Goal: Browse casually: Explore the website without a specific task or goal

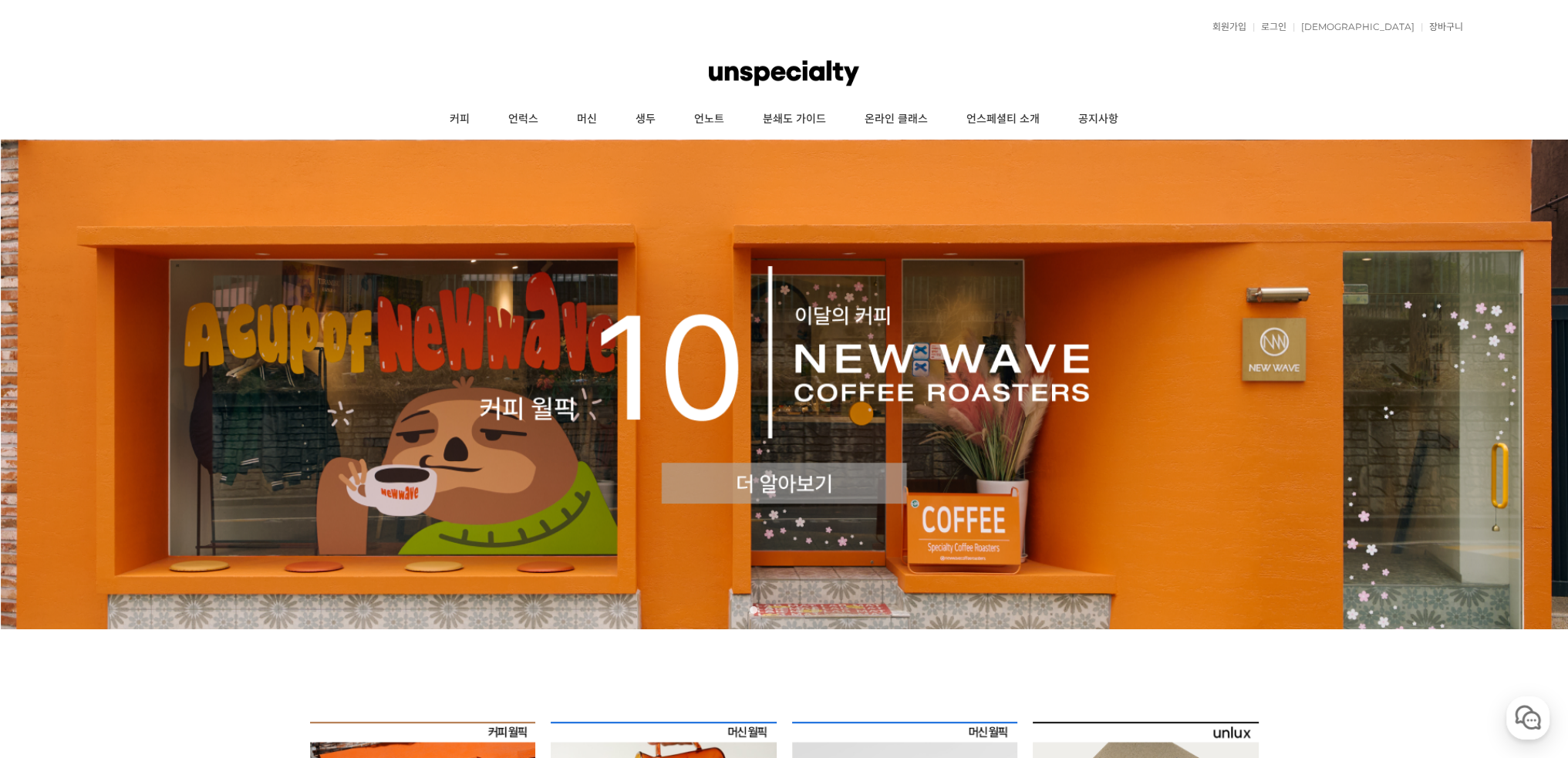
click at [497, 350] on img at bounding box center [784, 384] width 1568 height 489
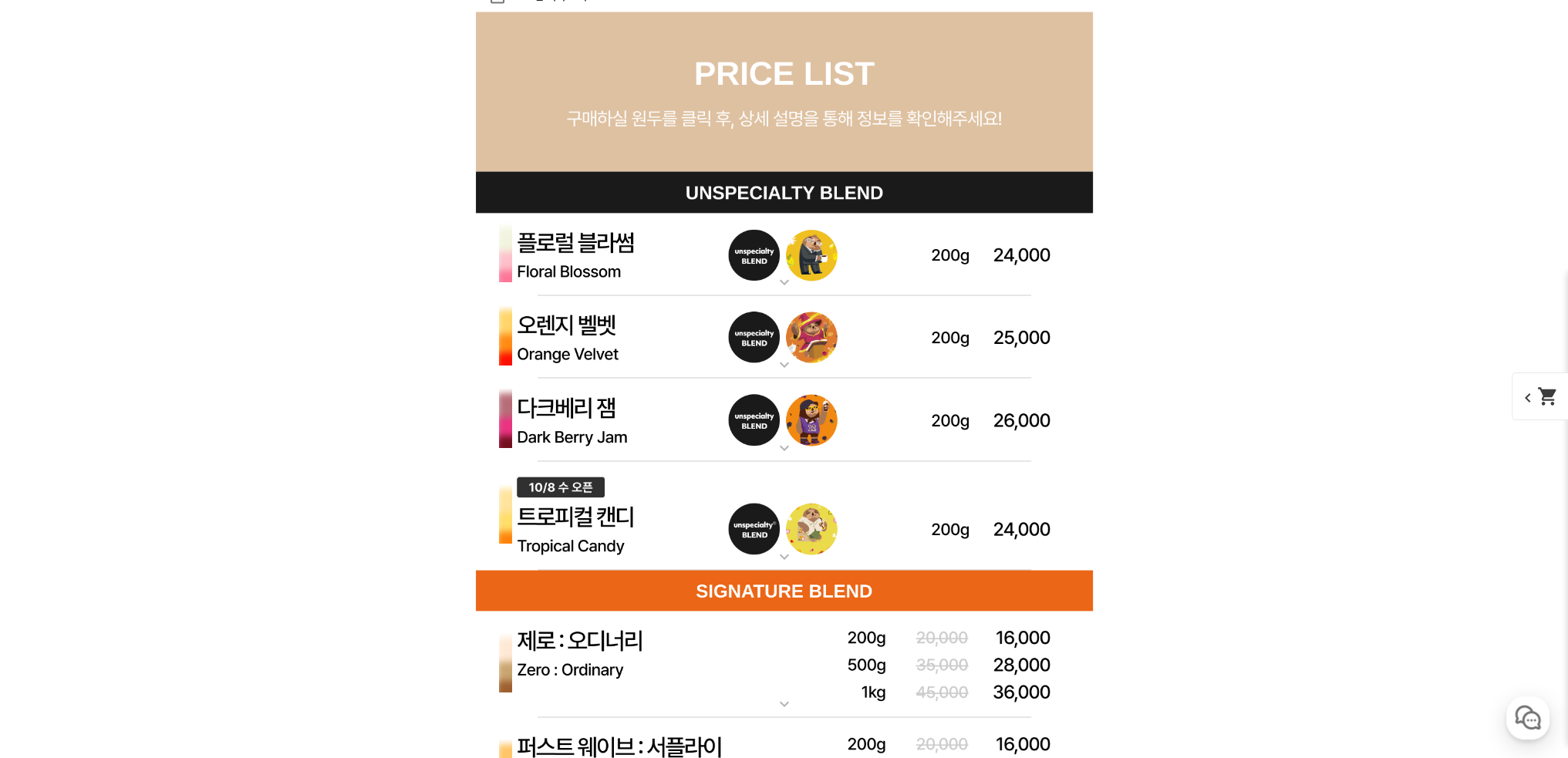
scroll to position [4317, 0]
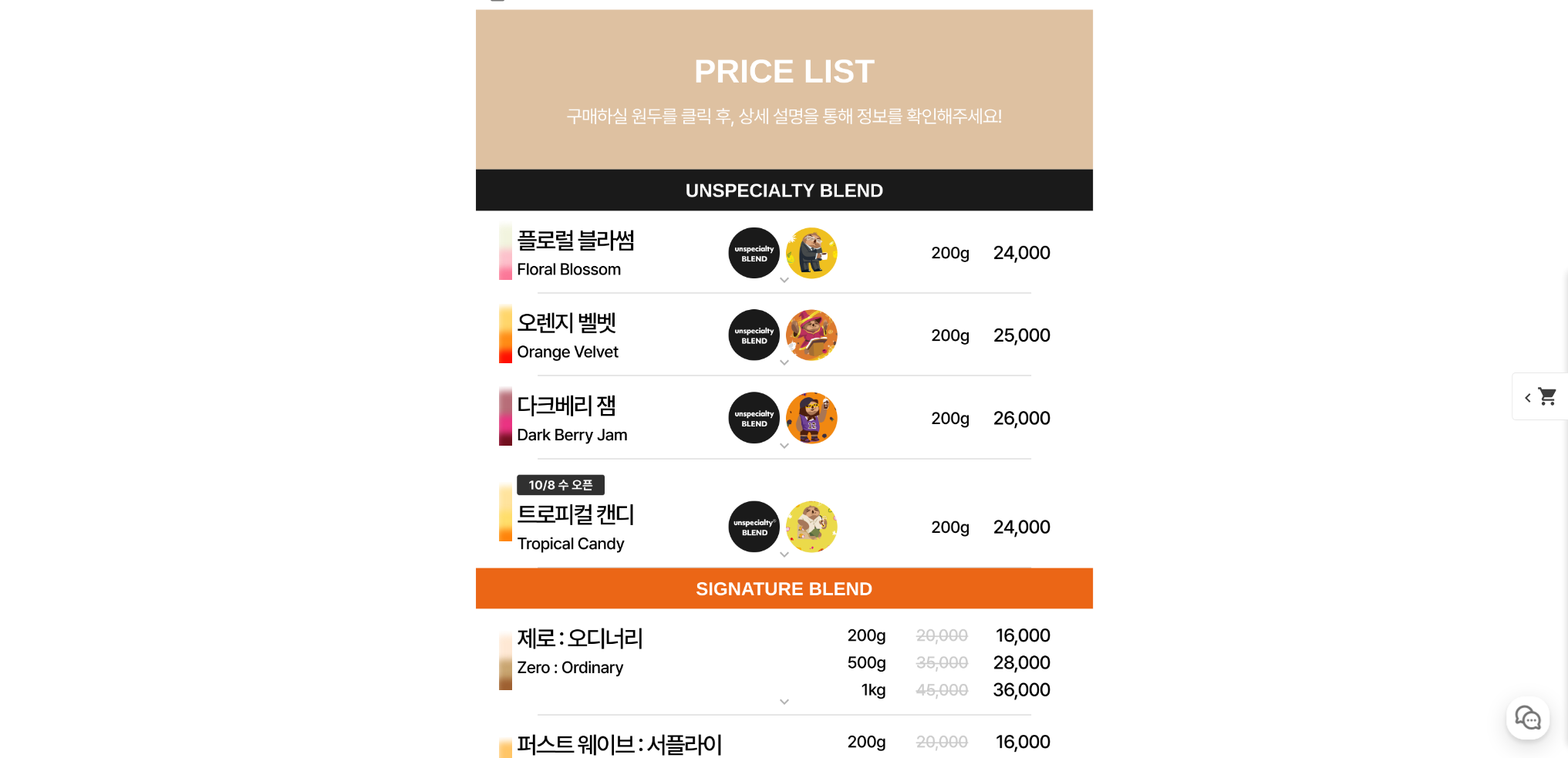
click at [558, 344] on img at bounding box center [784, 335] width 617 height 83
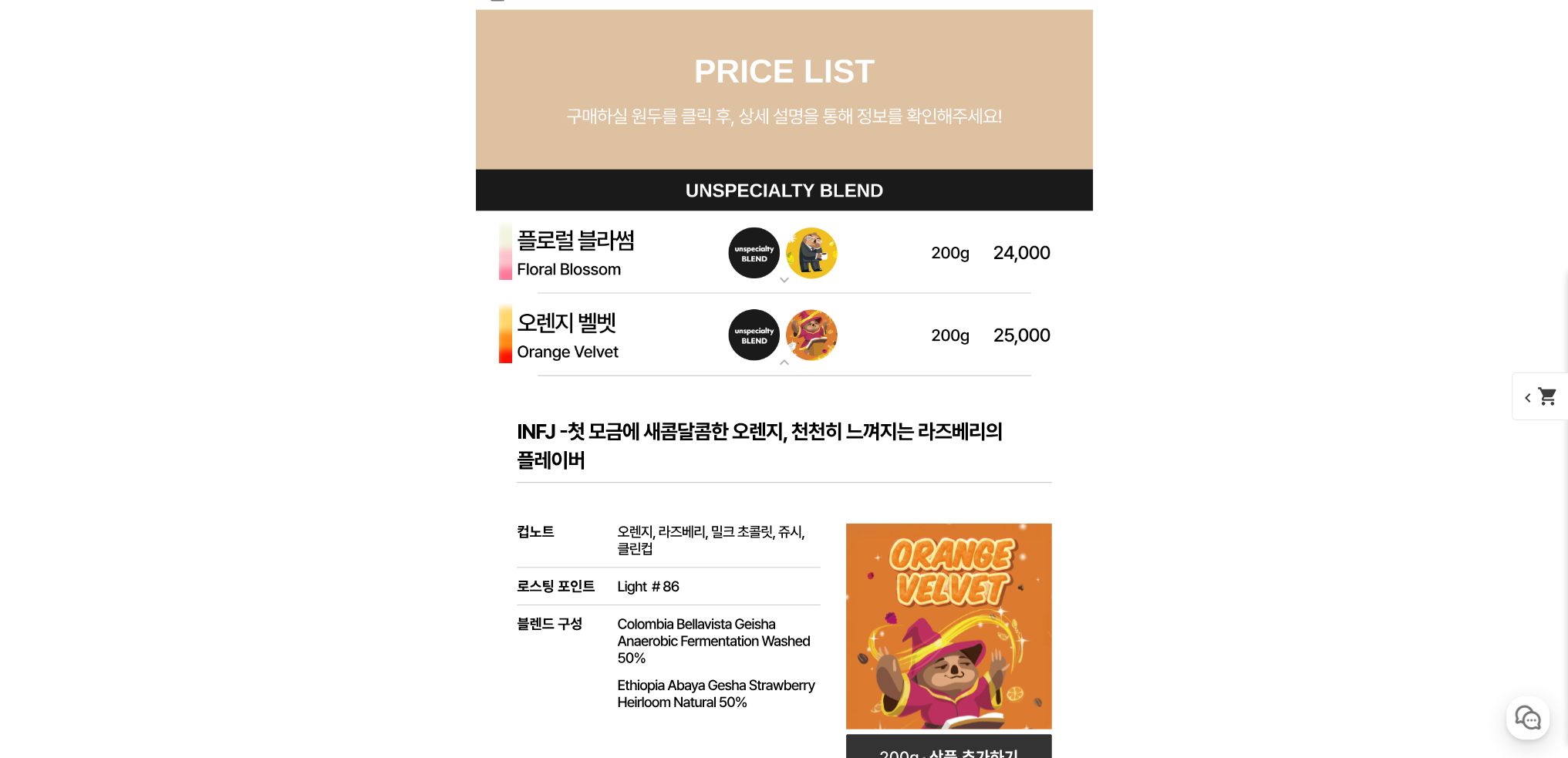
click at [558, 342] on img at bounding box center [784, 335] width 617 height 83
click at [576, 258] on img at bounding box center [784, 253] width 617 height 83
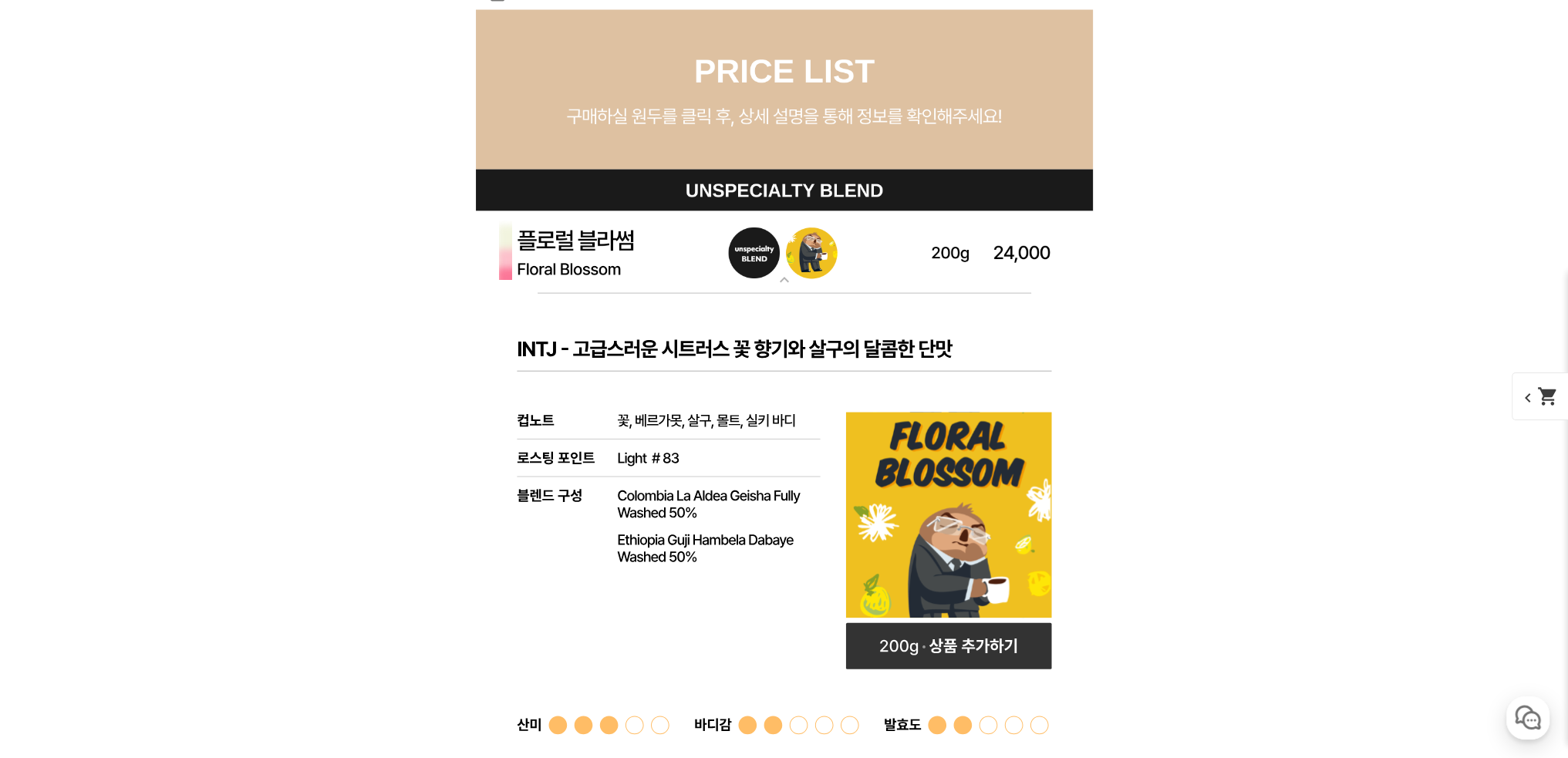
click at [576, 258] on img at bounding box center [784, 253] width 617 height 83
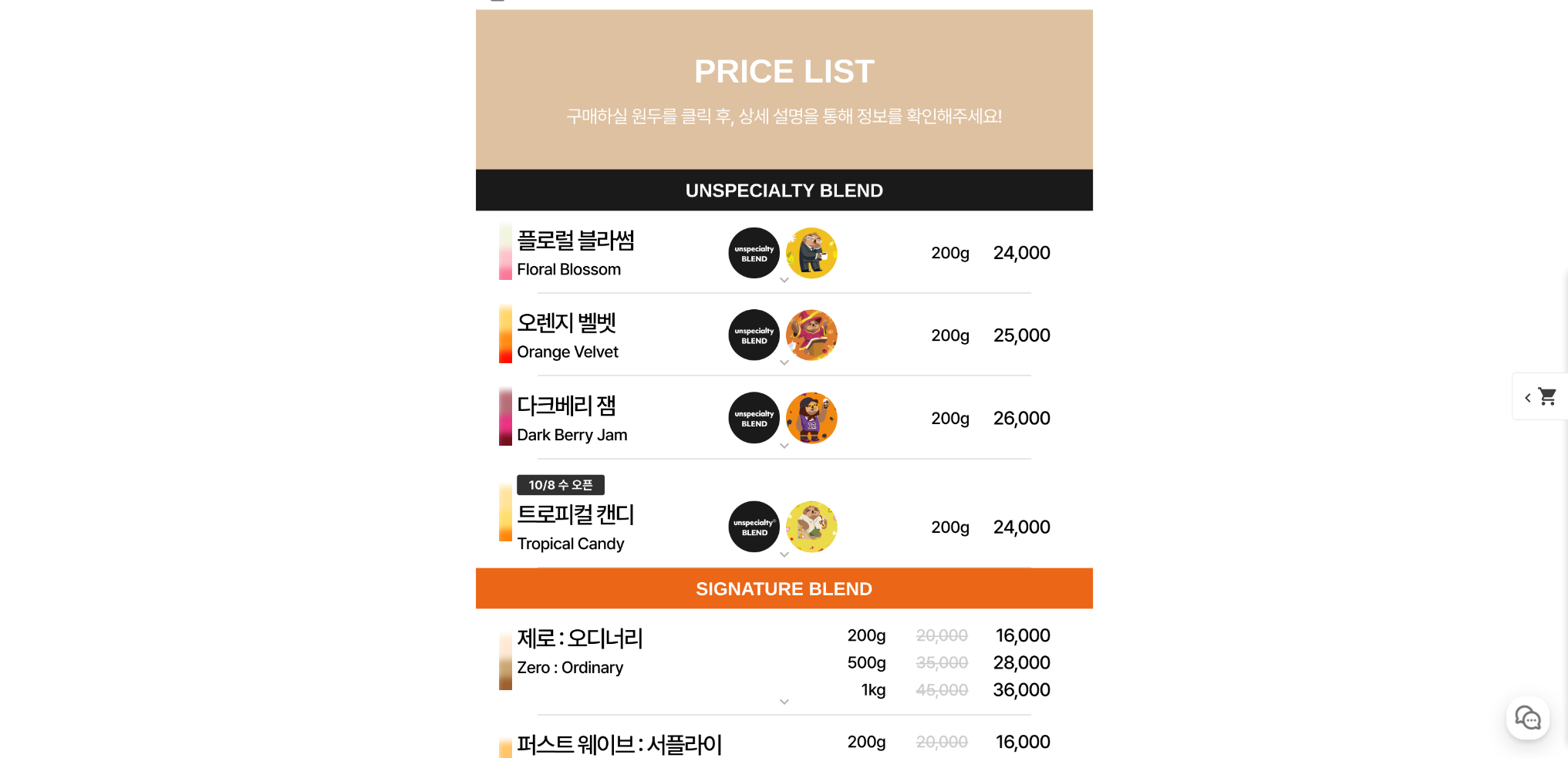
click at [581, 425] on img at bounding box center [784, 417] width 617 height 83
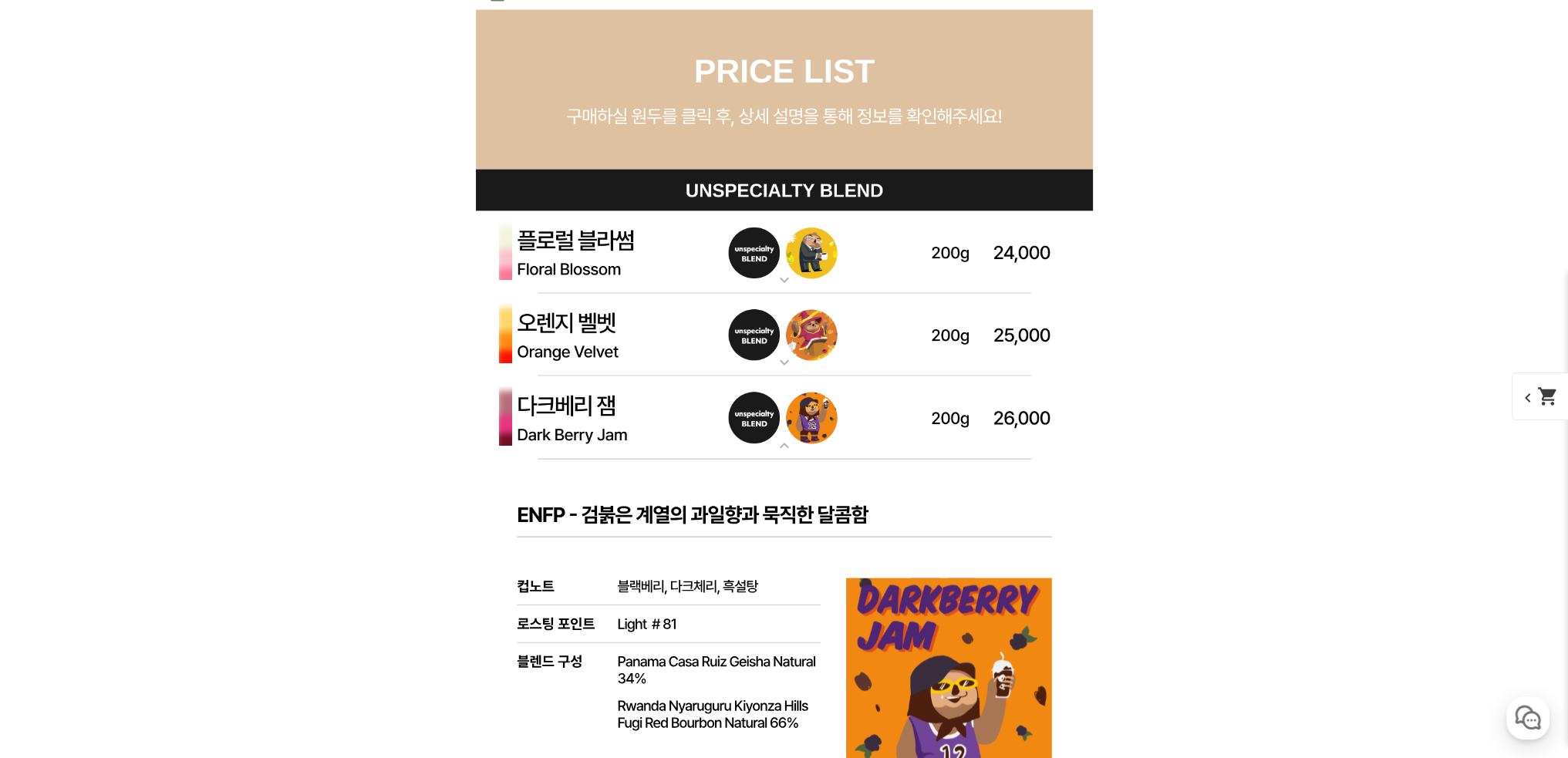
click at [581, 425] on img at bounding box center [784, 417] width 617 height 83
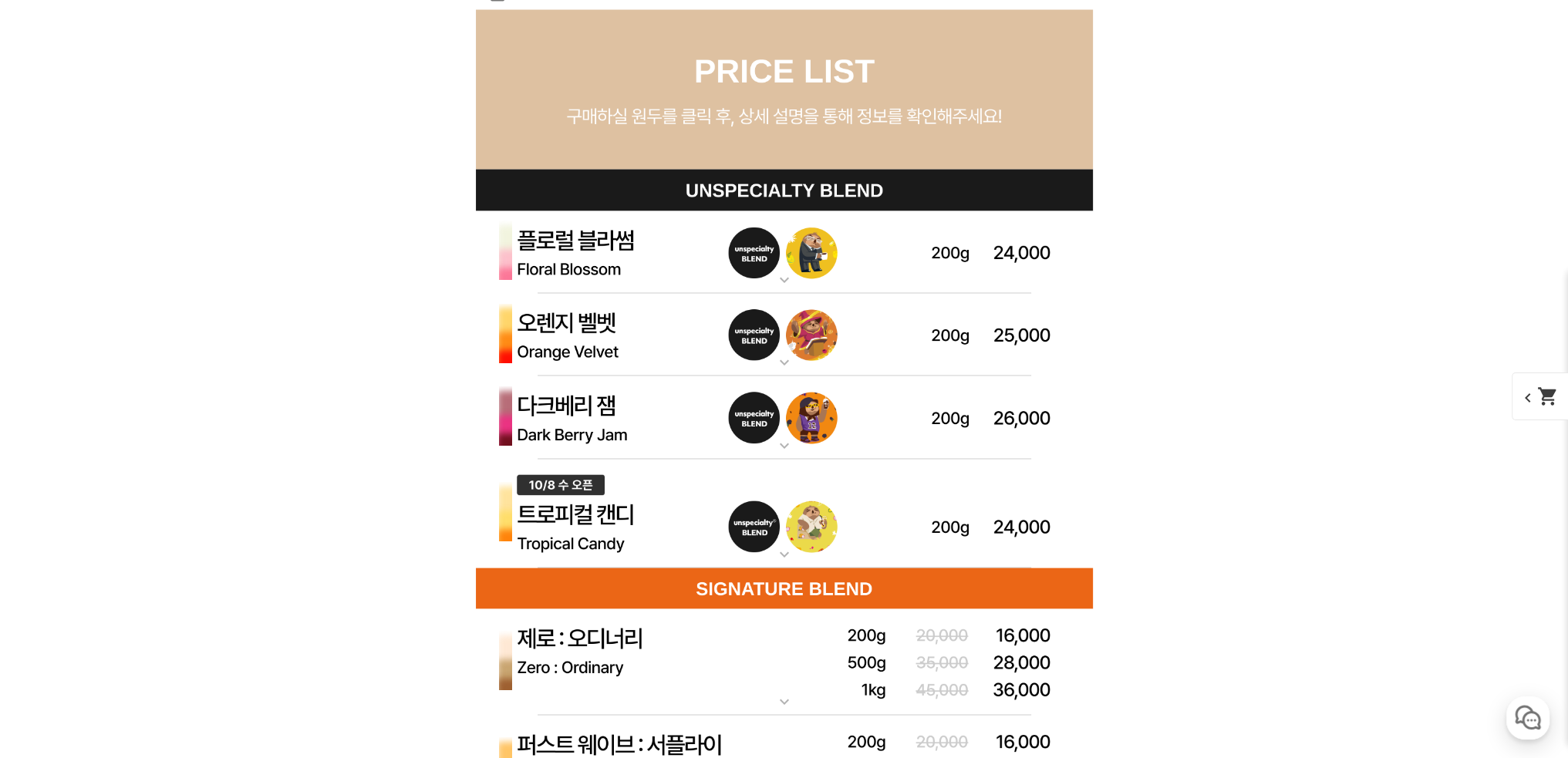
click at [587, 523] on img at bounding box center [784, 514] width 617 height 109
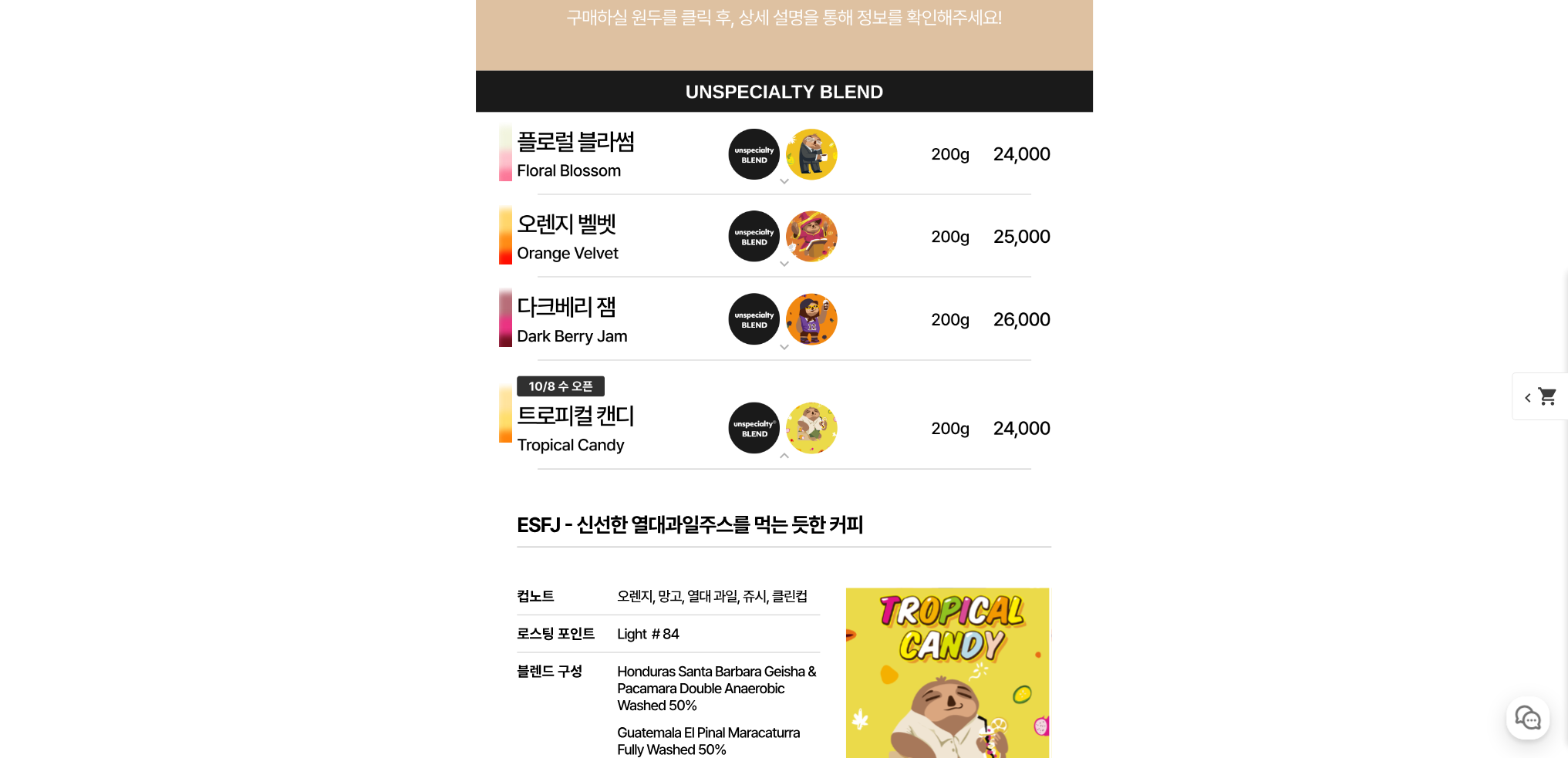
scroll to position [4547, 0]
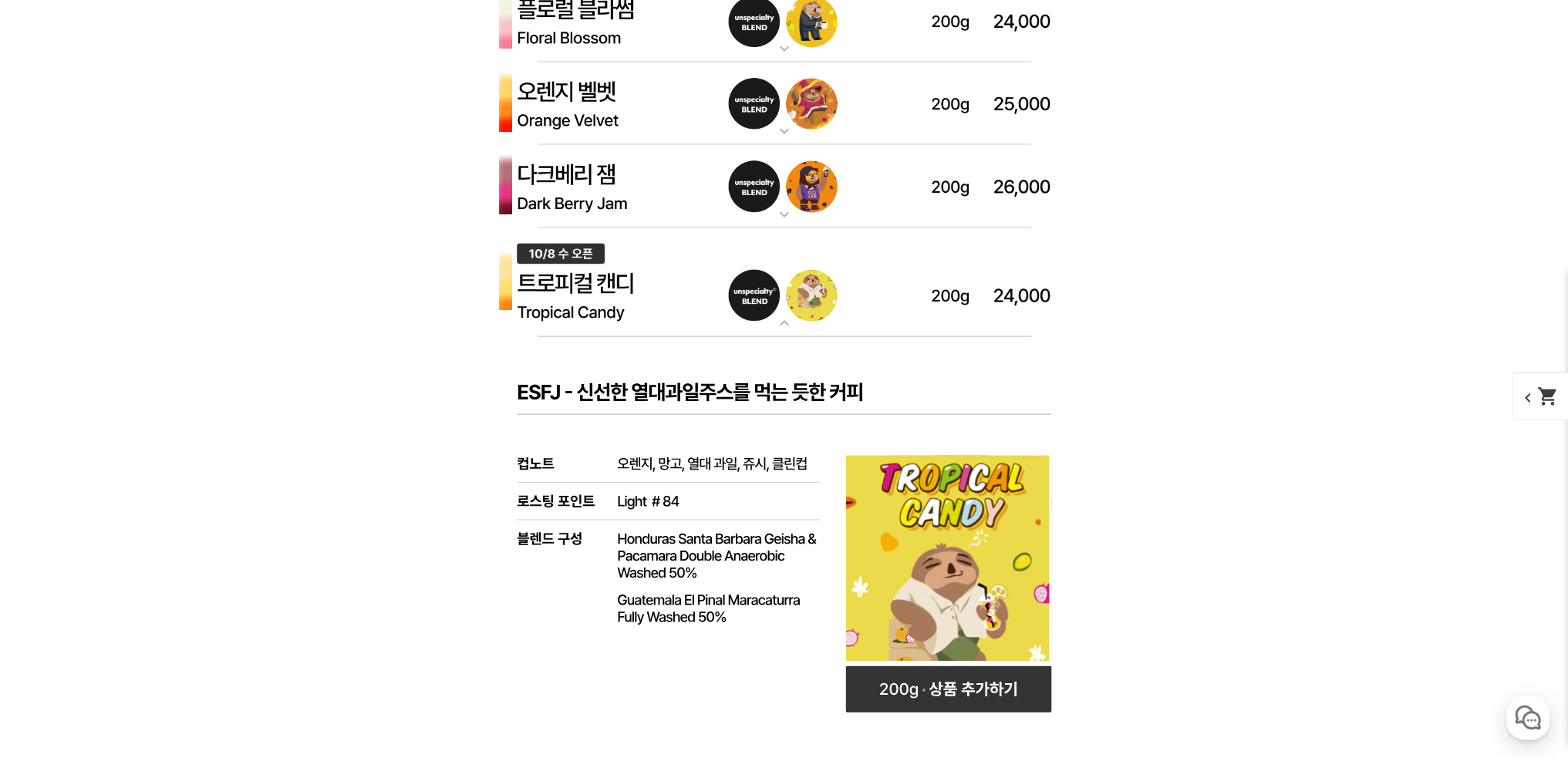
click at [561, 312] on img at bounding box center [784, 283] width 617 height 109
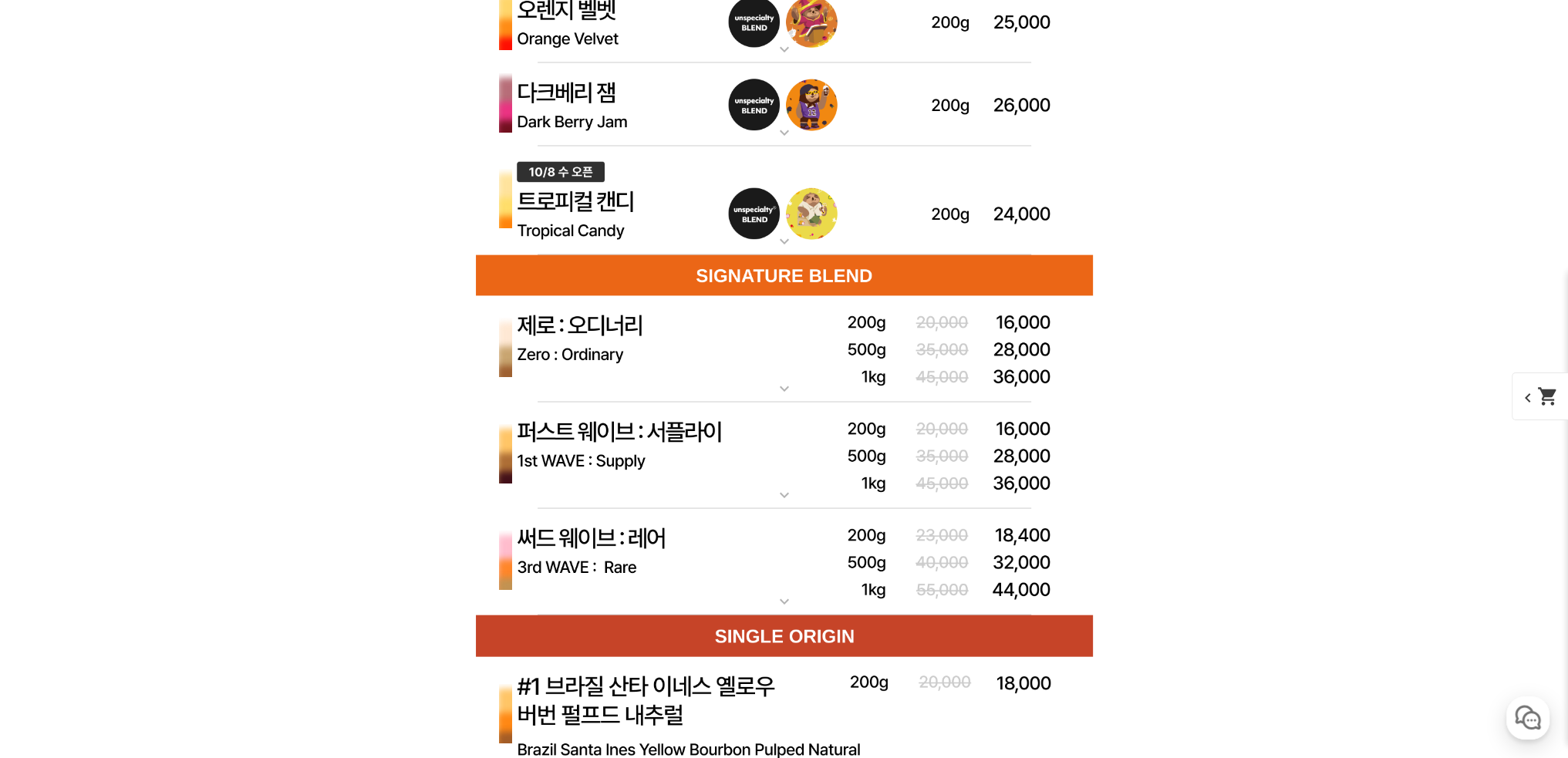
scroll to position [4856, 0]
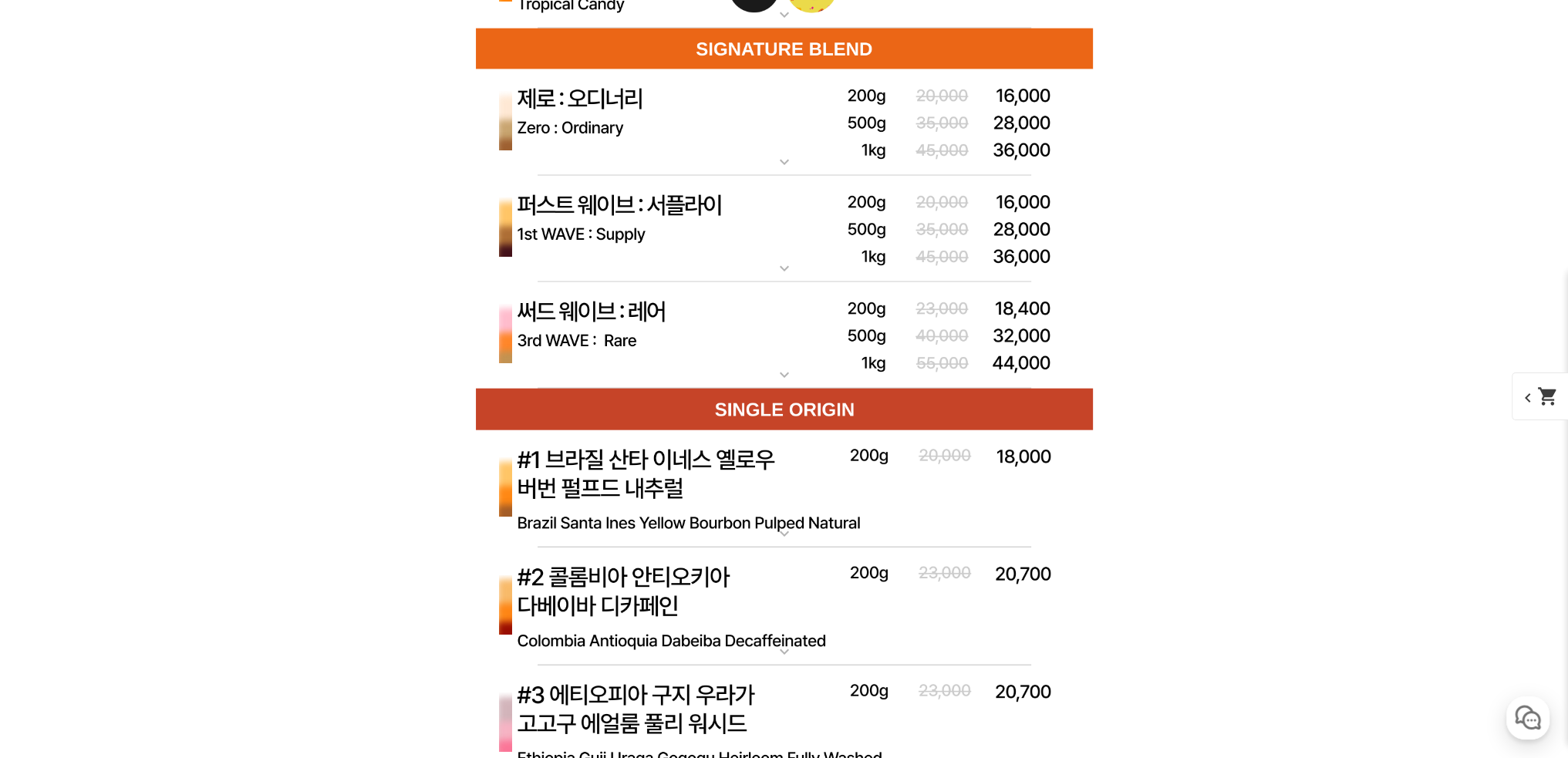
click at [638, 319] on img at bounding box center [784, 335] width 617 height 107
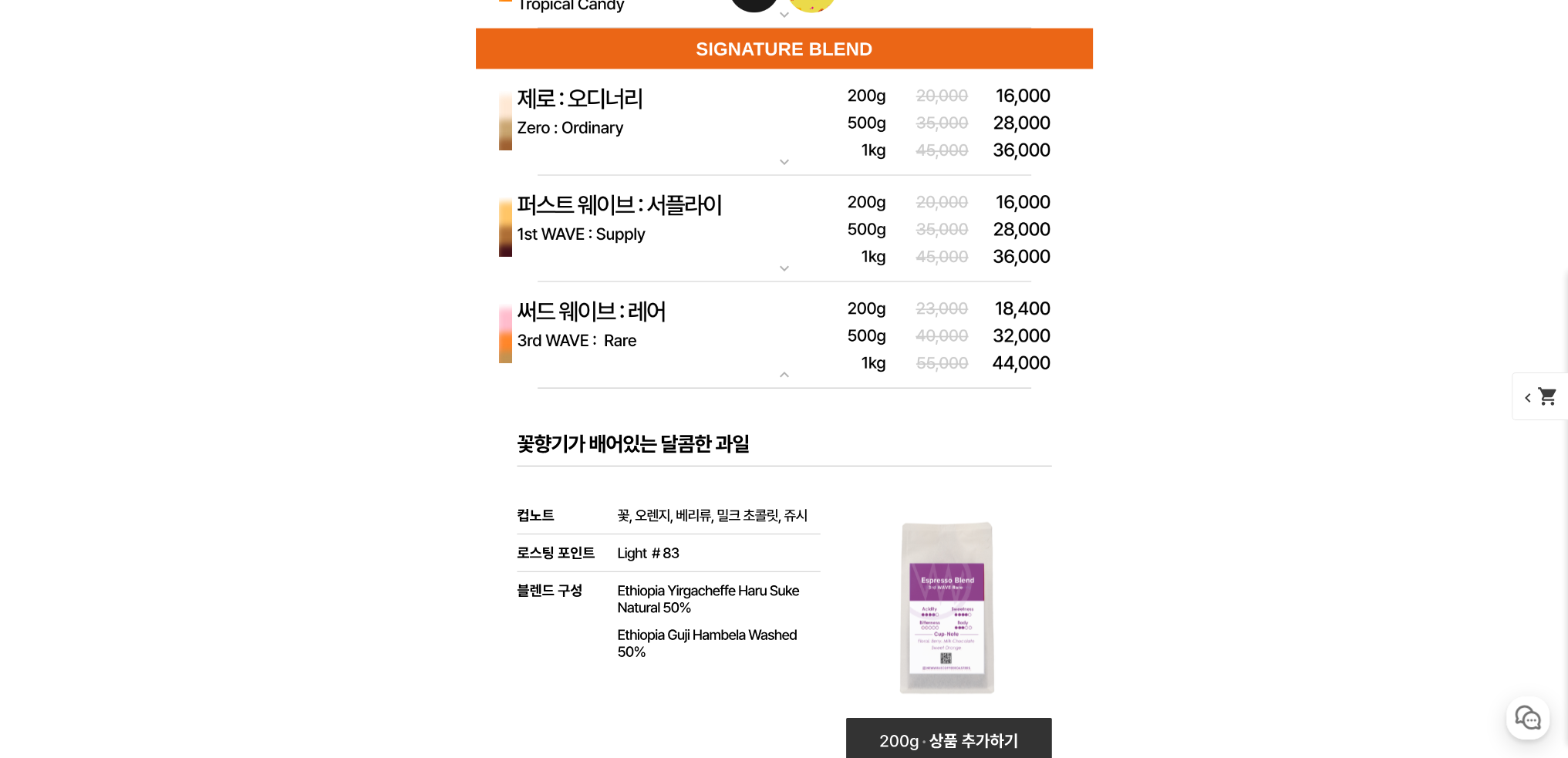
click at [640, 314] on img at bounding box center [784, 335] width 617 height 107
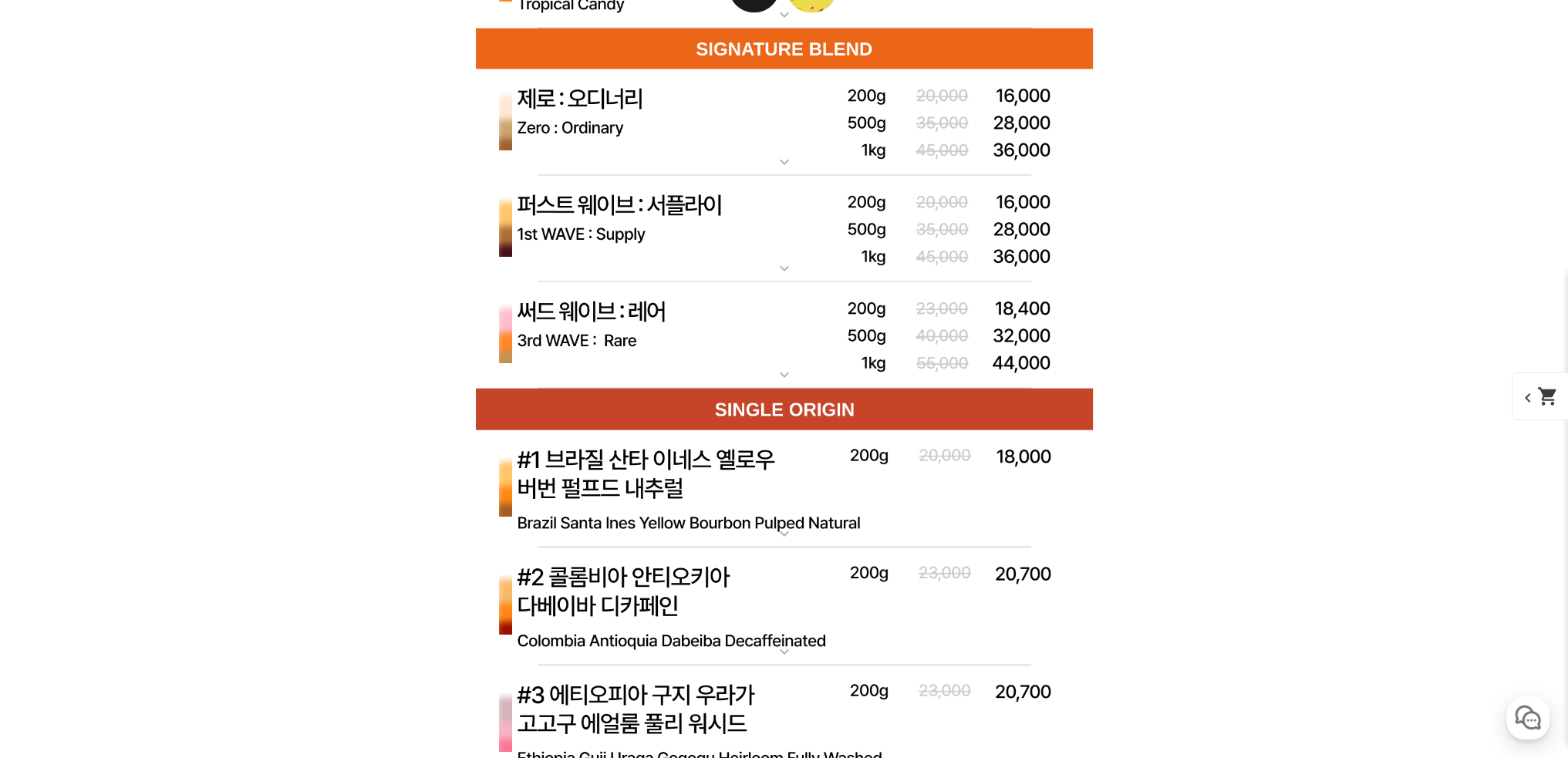
click at [638, 247] on img at bounding box center [784, 229] width 617 height 107
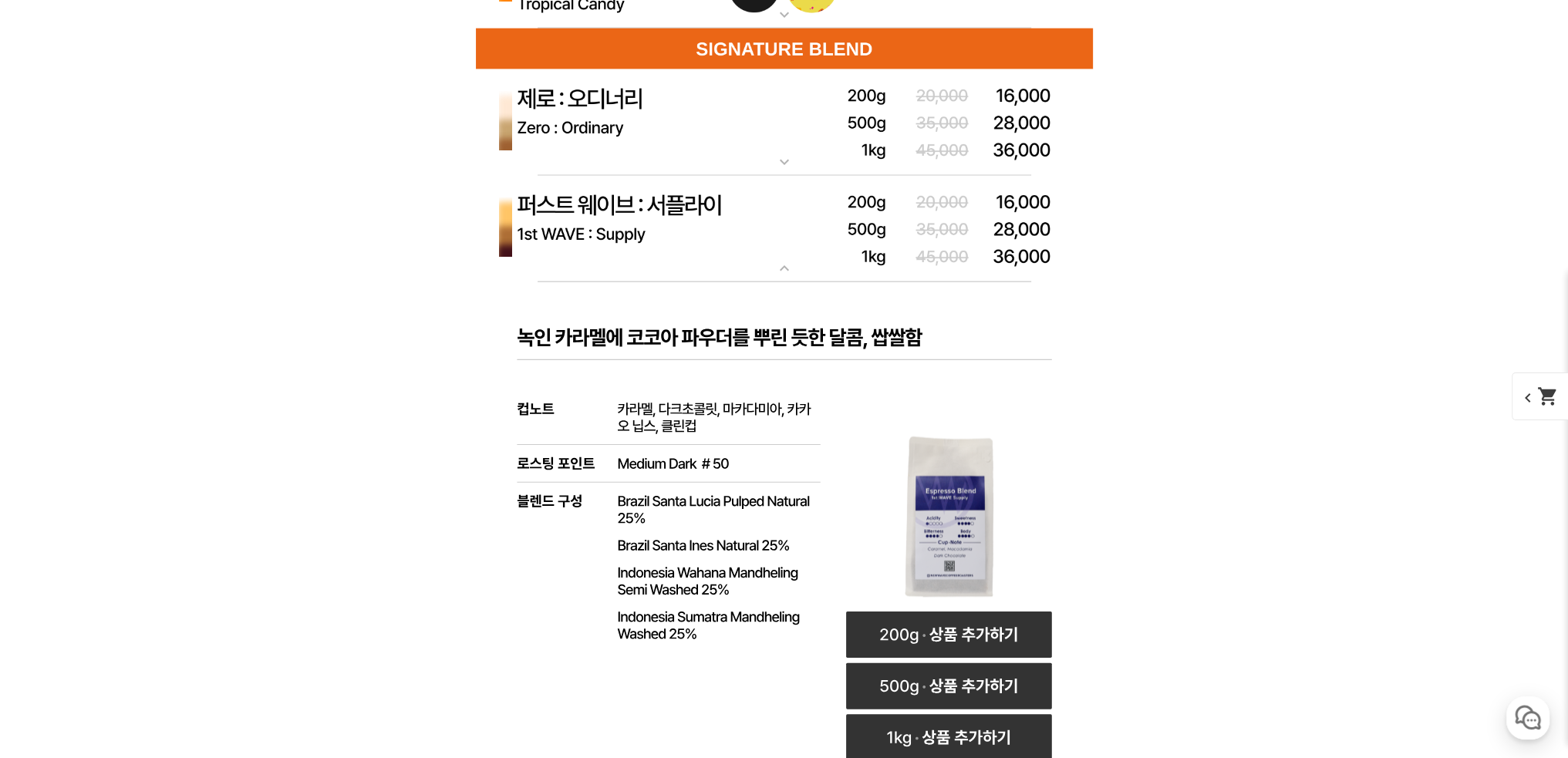
click at [646, 228] on img at bounding box center [784, 229] width 617 height 107
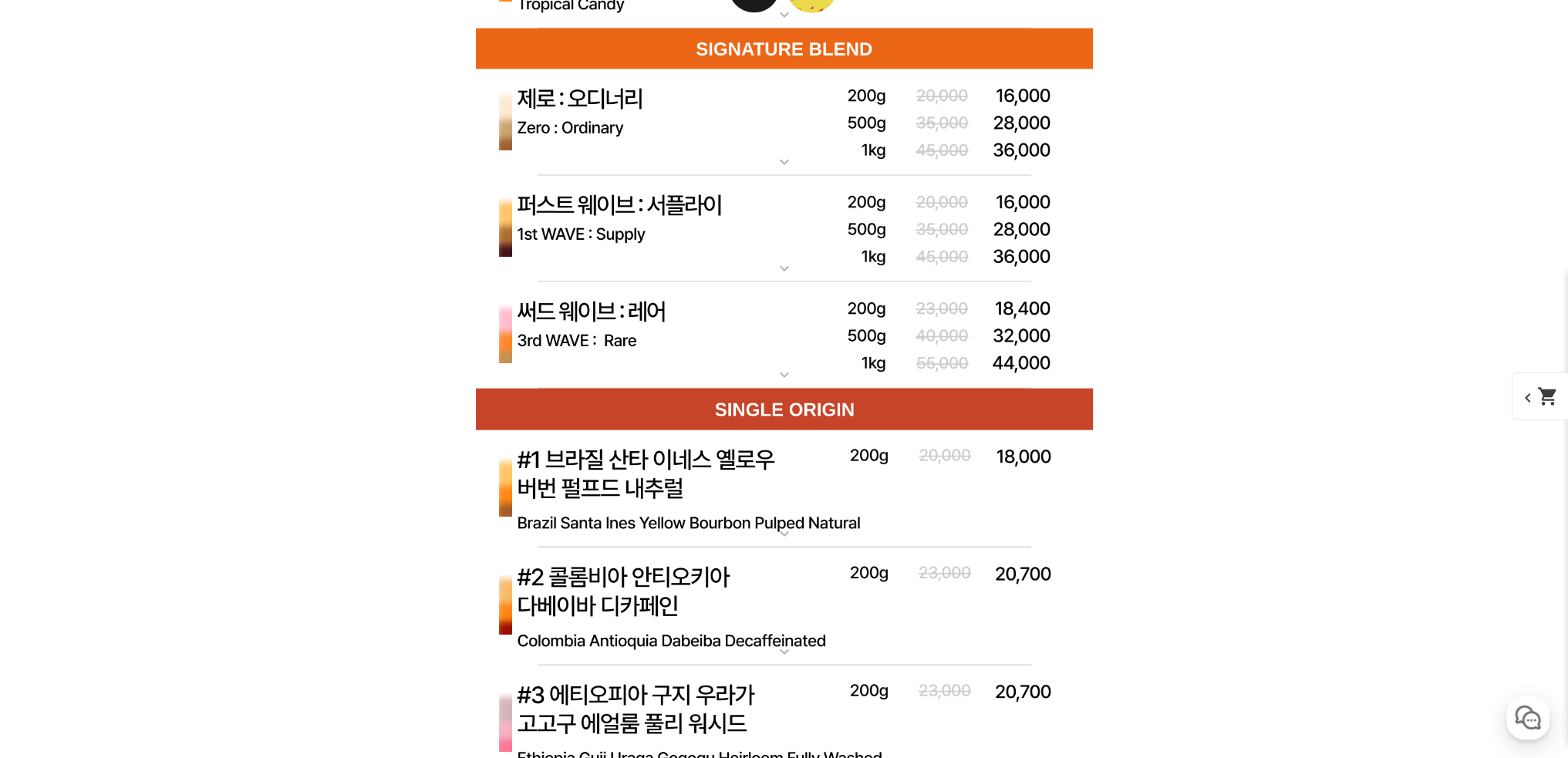
click at [584, 138] on img at bounding box center [784, 122] width 617 height 107
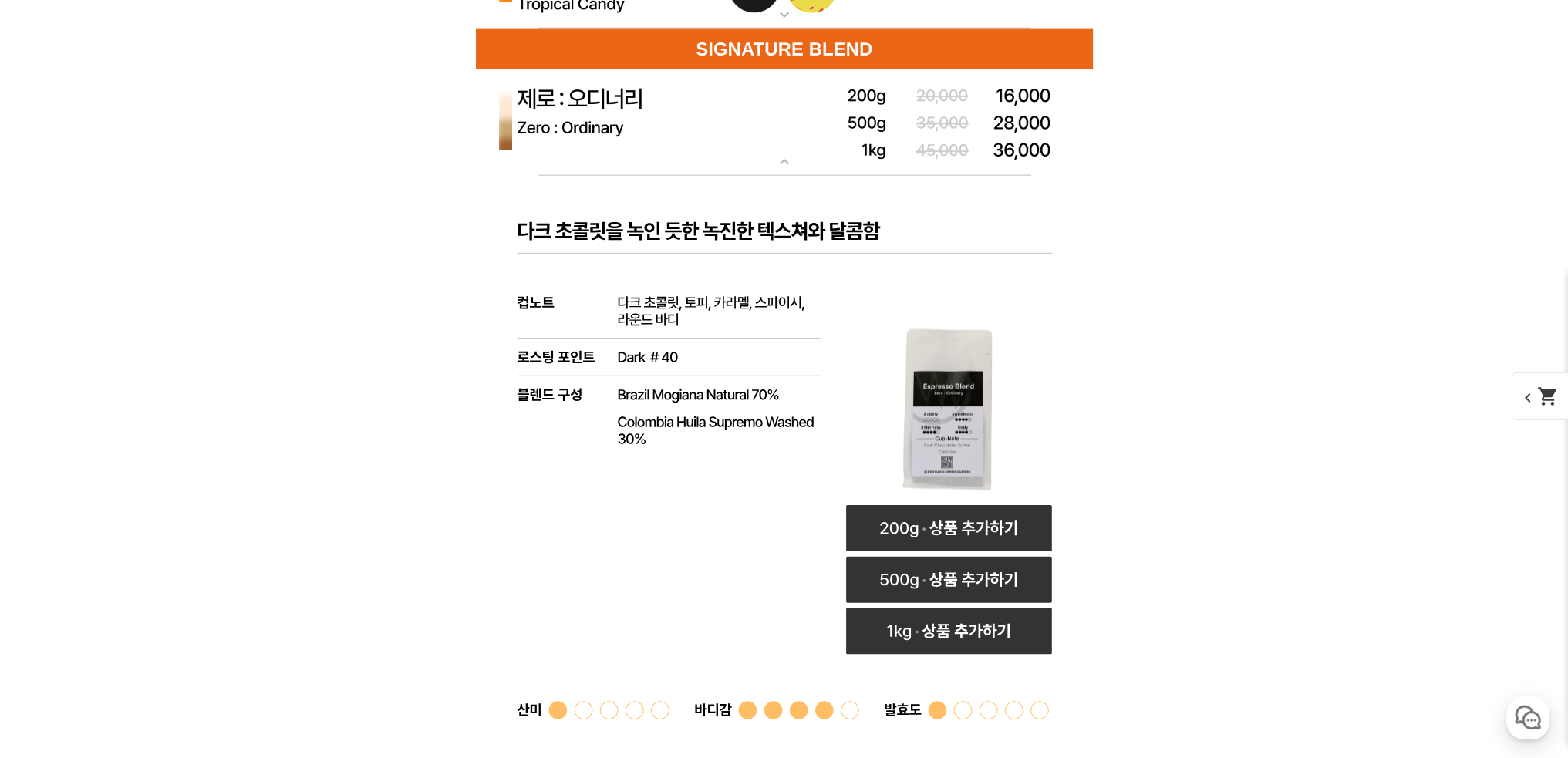
click at [585, 134] on img at bounding box center [784, 122] width 617 height 107
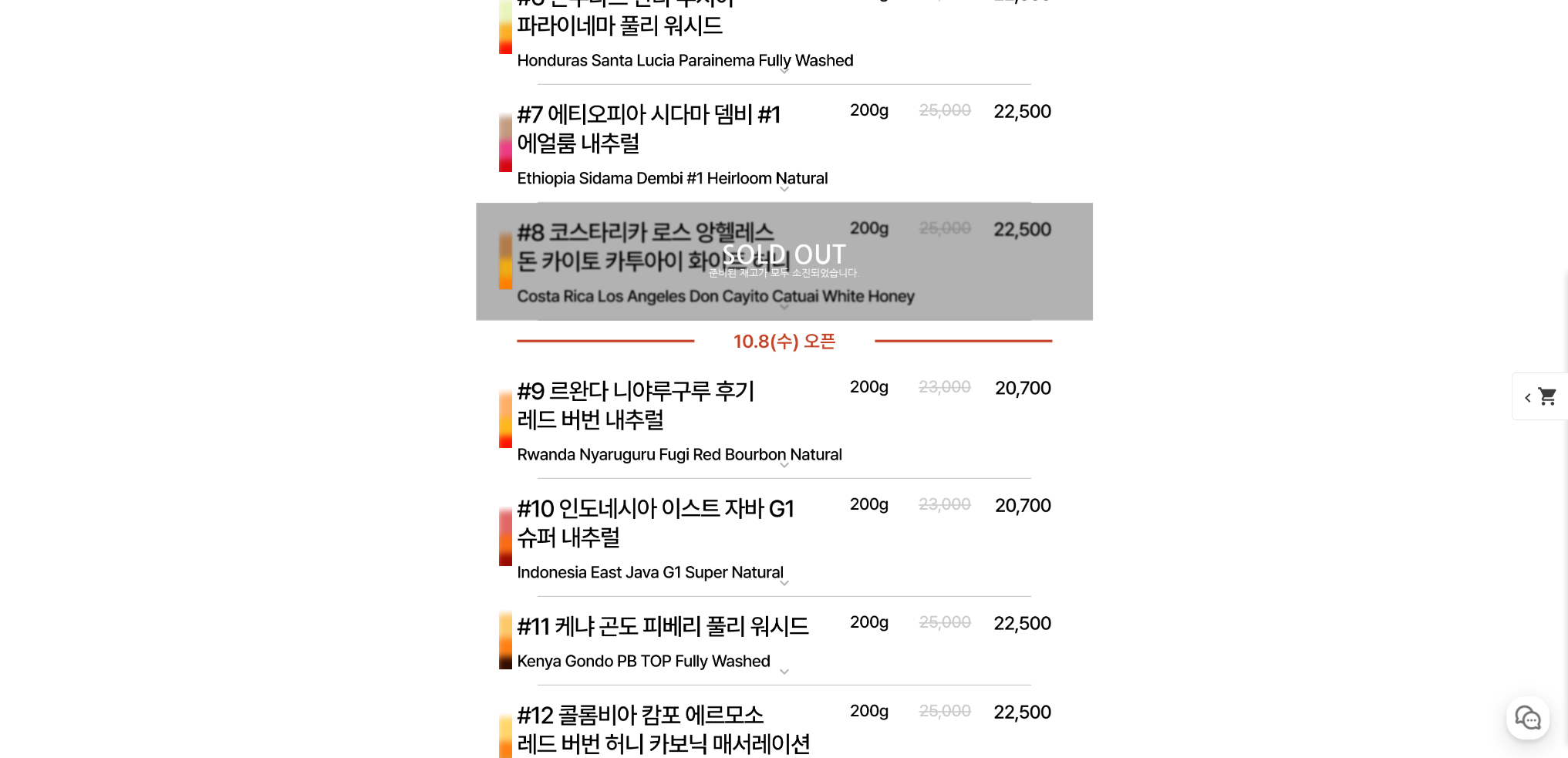
scroll to position [5935, 0]
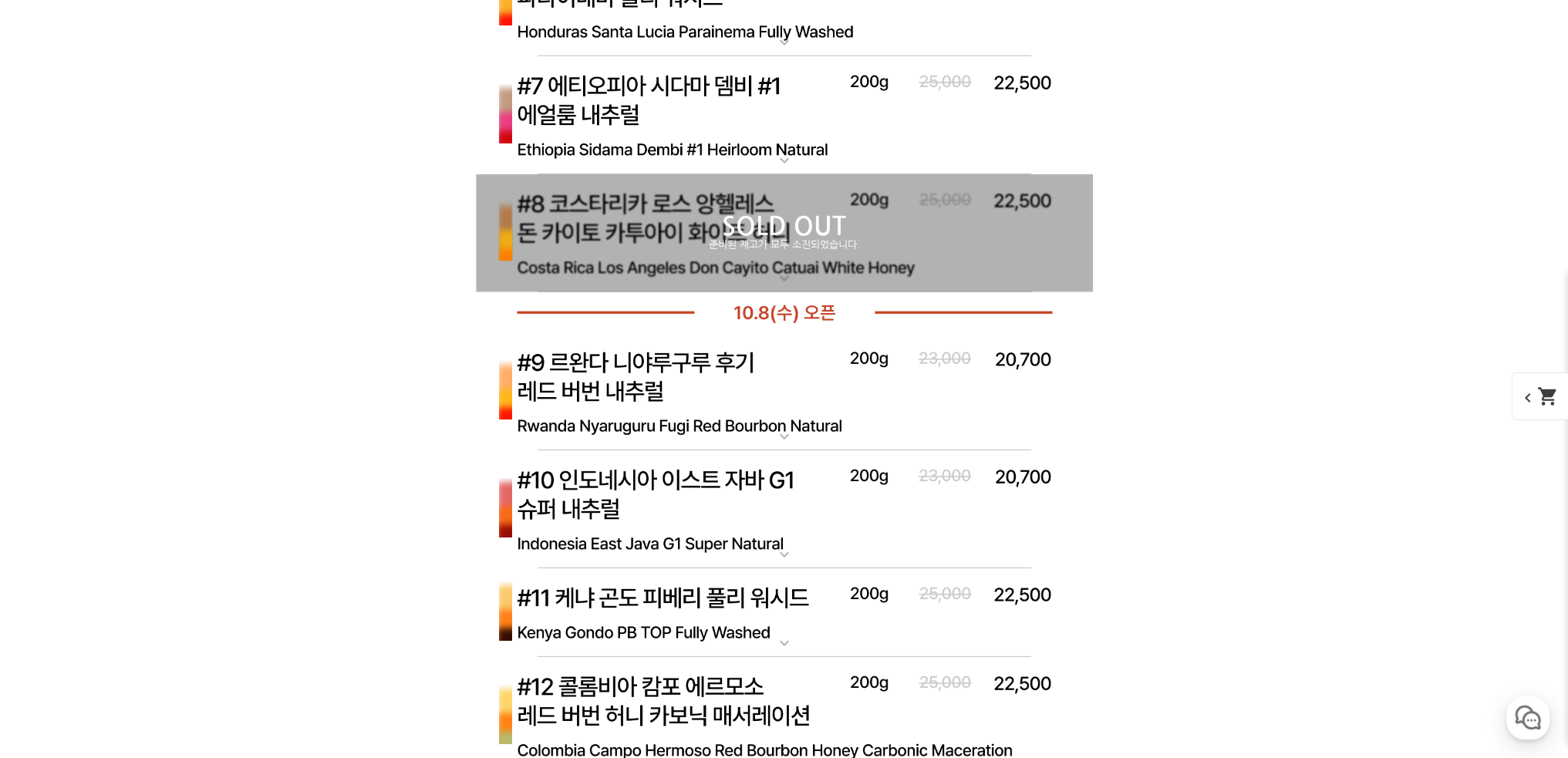
click at [638, 368] on img at bounding box center [784, 393] width 617 height 119
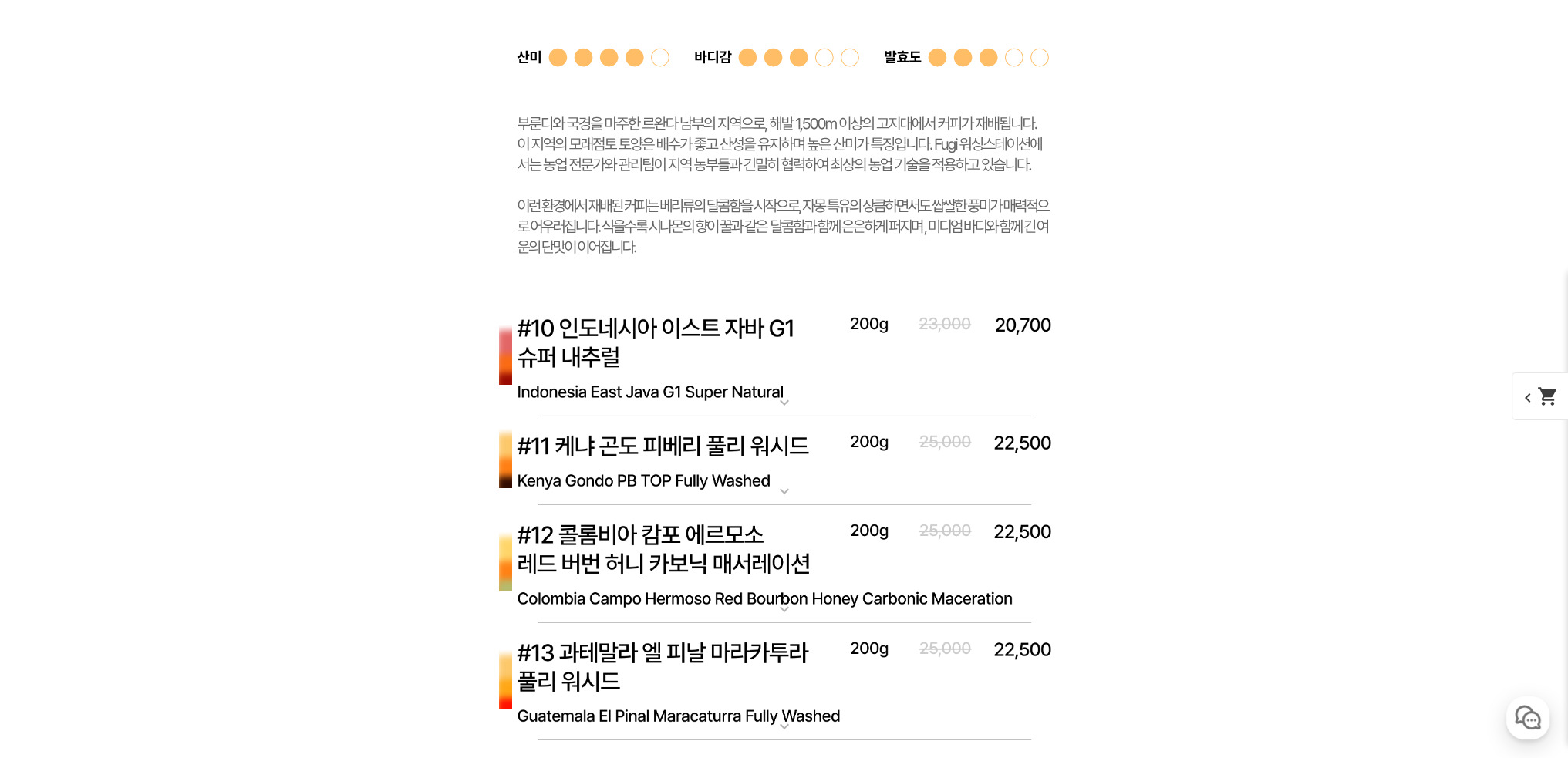
scroll to position [6859, 0]
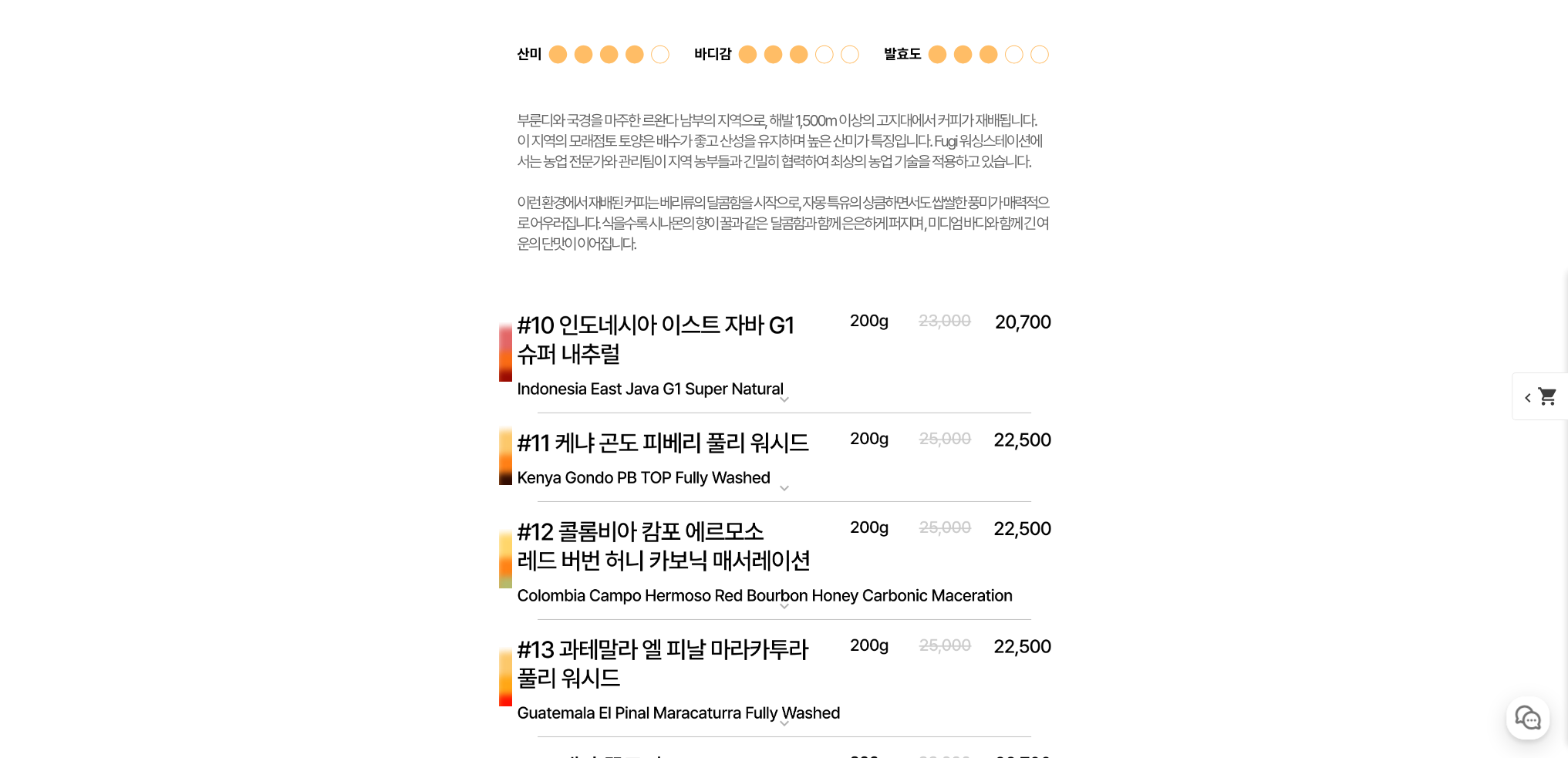
click at [671, 447] on img at bounding box center [784, 458] width 617 height 90
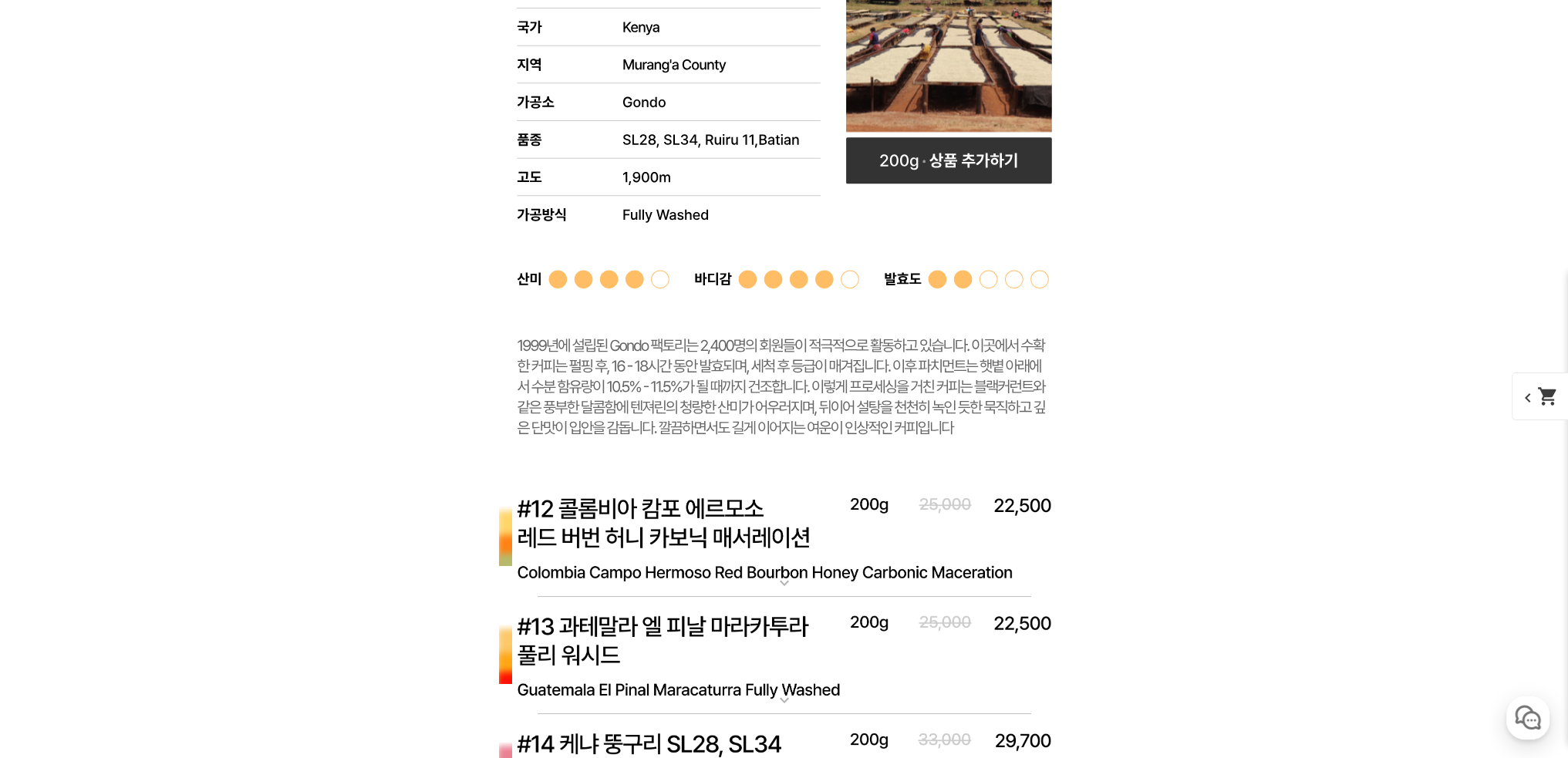
click at [616, 503] on img at bounding box center [784, 538] width 617 height 119
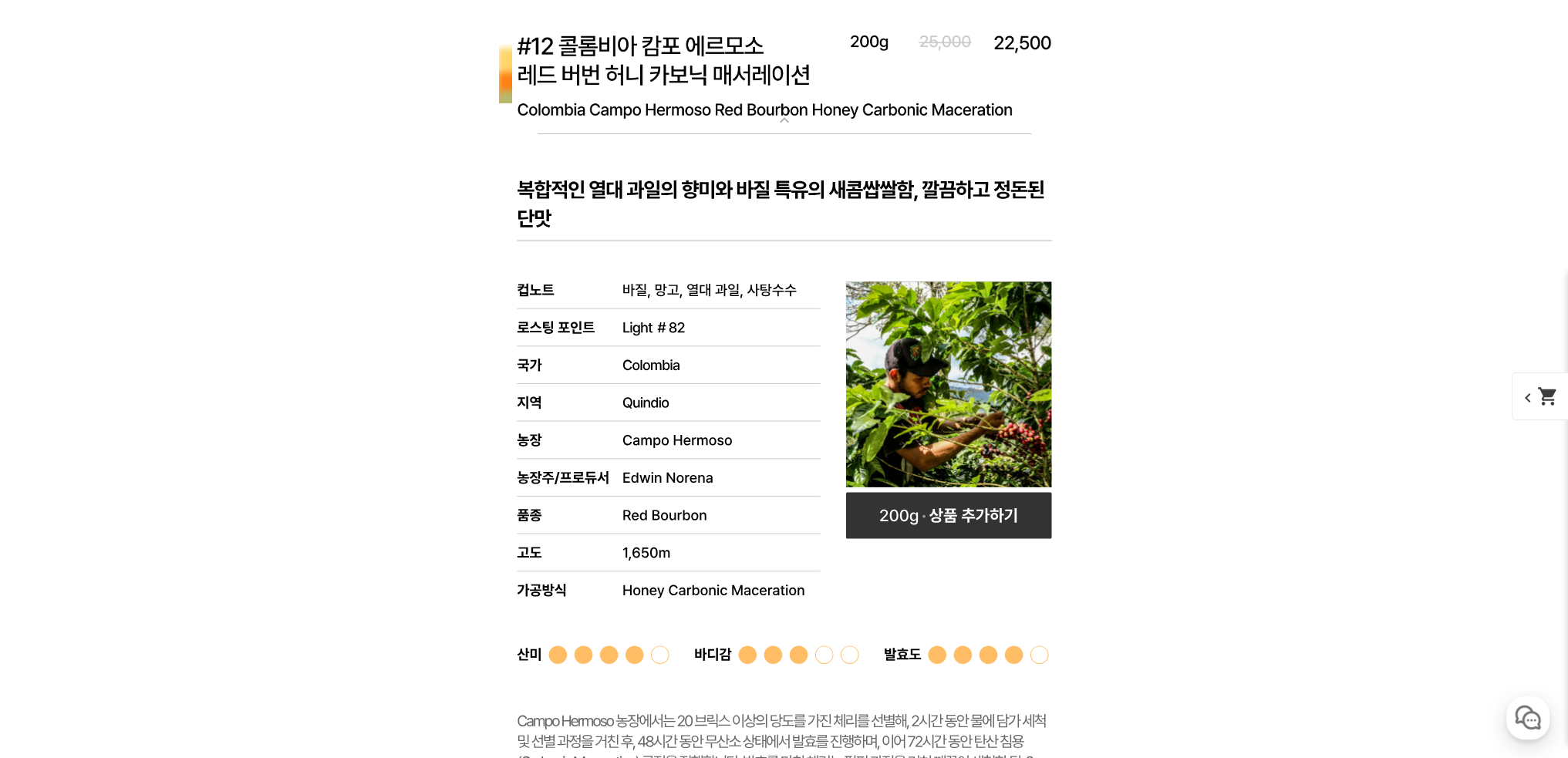
scroll to position [8556, 0]
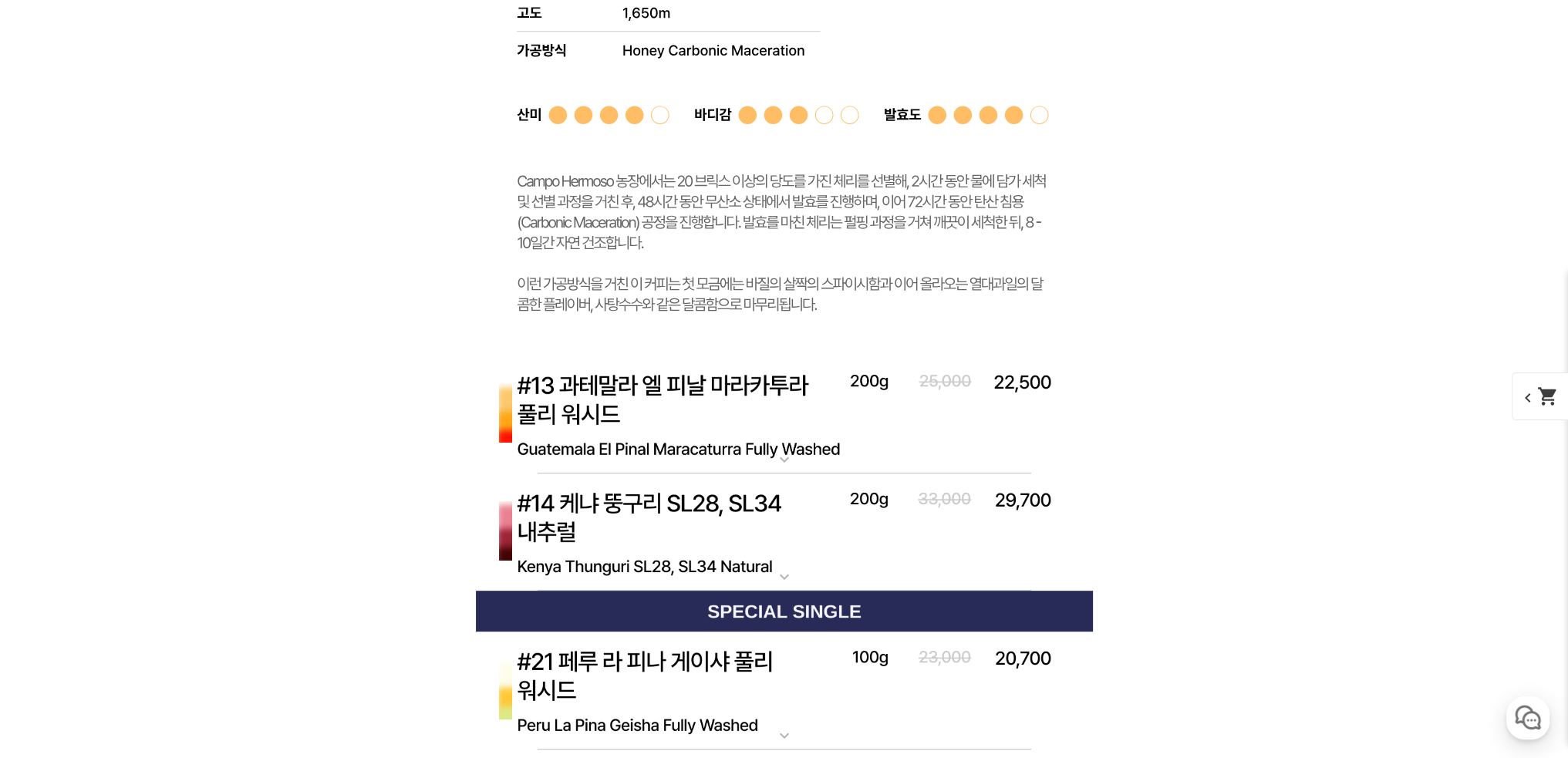
click at [620, 530] on img at bounding box center [784, 533] width 617 height 119
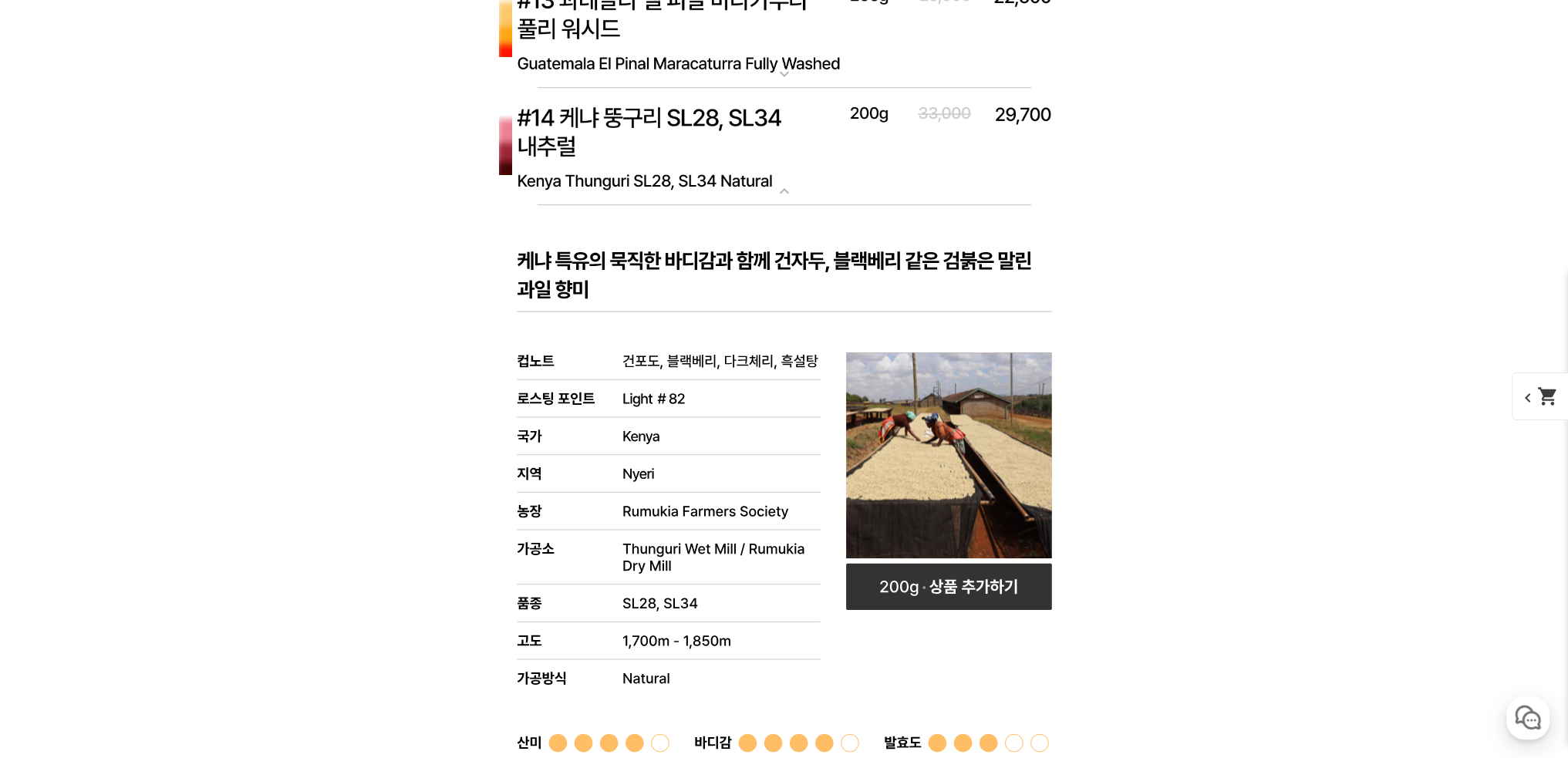
scroll to position [8864, 0]
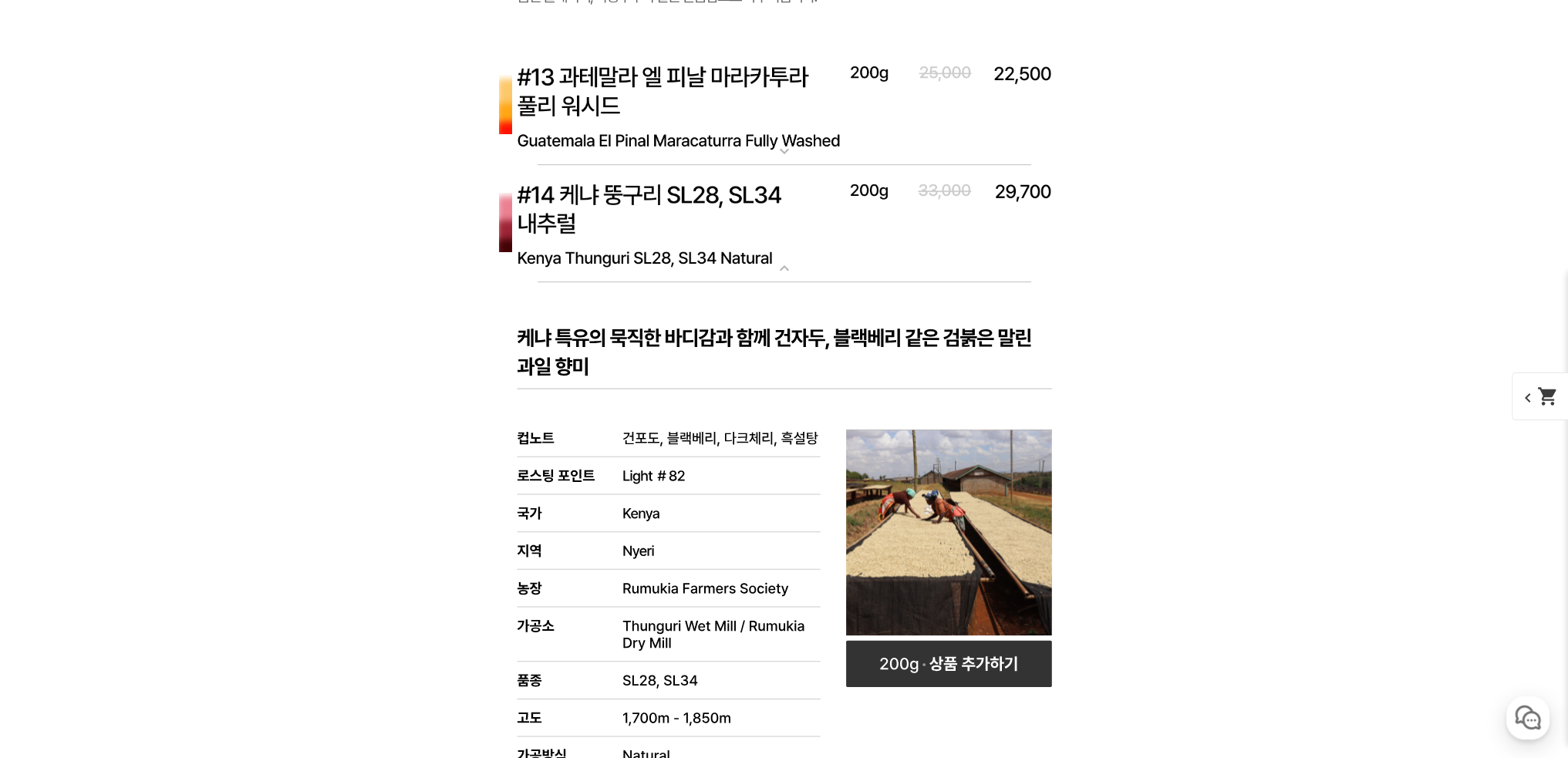
click at [534, 104] on img at bounding box center [784, 107] width 617 height 119
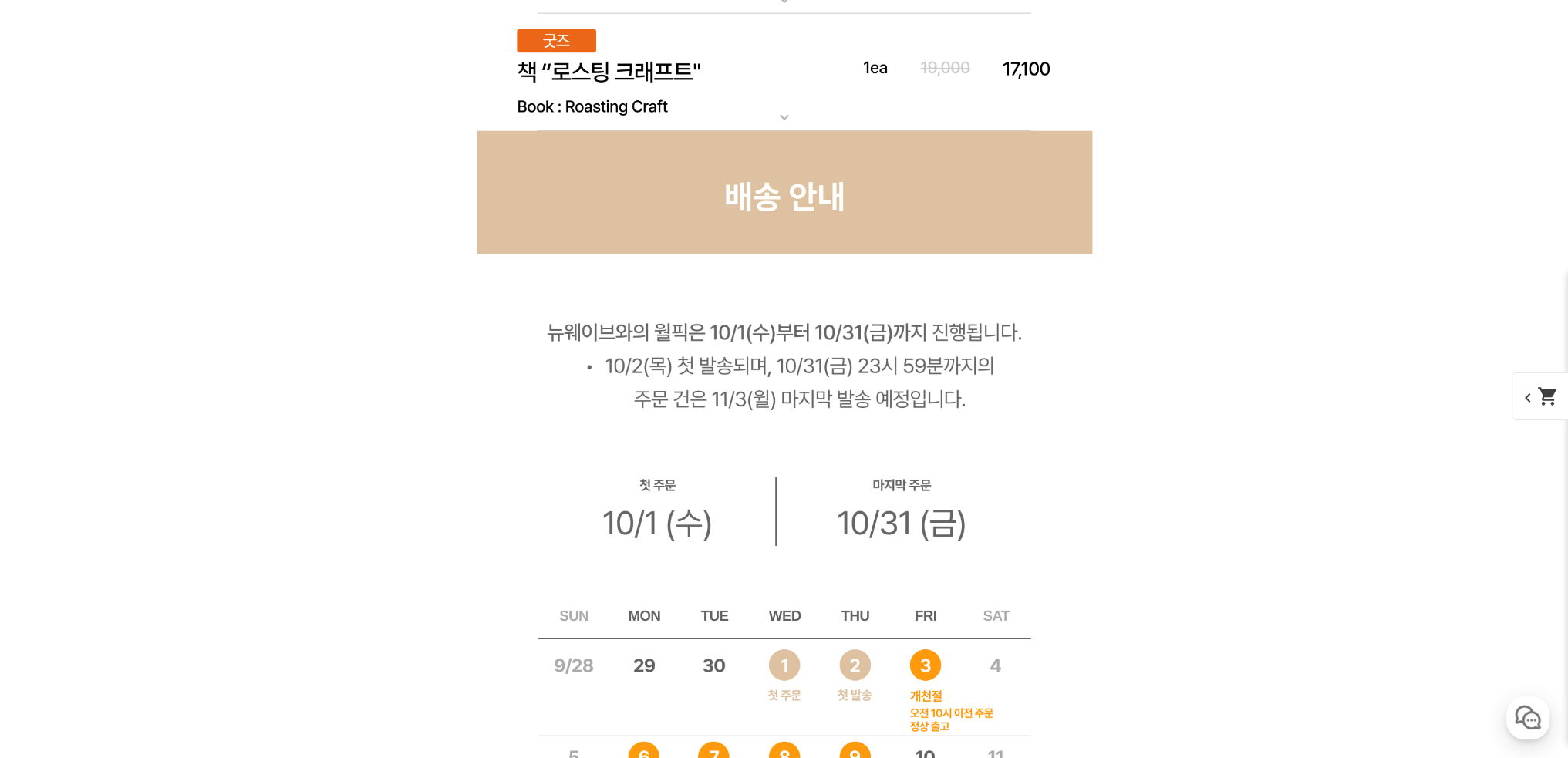
scroll to position [13796, 0]
